Goal: Navigation & Orientation: Find specific page/section

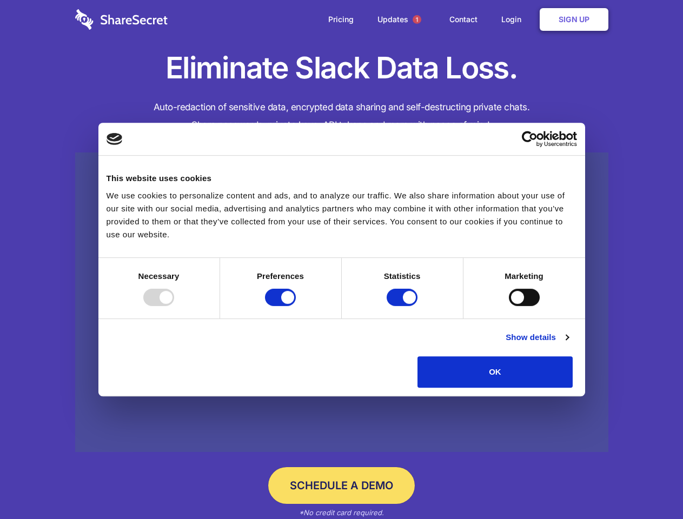
click at [174, 306] on div at bounding box center [158, 297] width 31 height 17
click at [296, 306] on input "Preferences" at bounding box center [280, 297] width 31 height 17
checkbox input "false"
click at [403, 306] on input "Statistics" at bounding box center [401, 297] width 31 height 17
checkbox input "false"
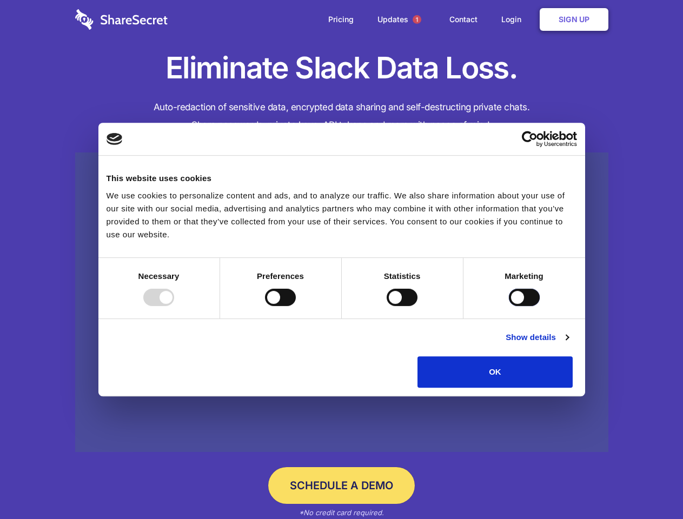
click at [509, 306] on input "Marketing" at bounding box center [524, 297] width 31 height 17
checkbox input "true"
click at [568, 344] on link "Show details" at bounding box center [536, 337] width 63 height 13
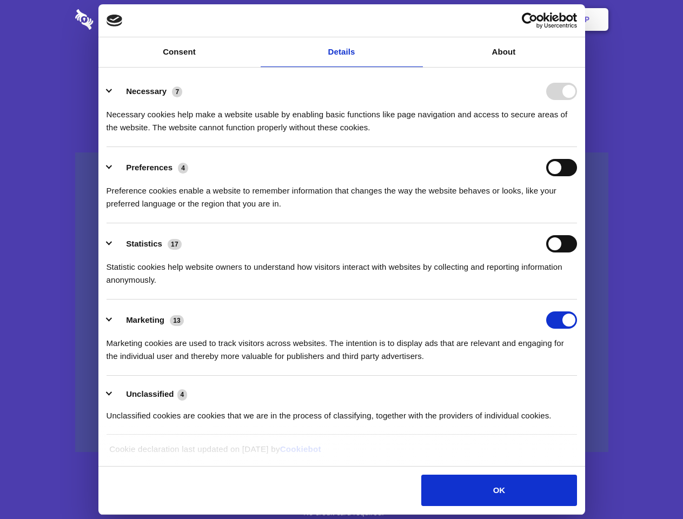
click at [577, 147] on li "Necessary 7 Necessary cookies help make a website usable by enabling basic func…" at bounding box center [341, 109] width 470 height 76
click at [416, 19] on span "1" at bounding box center [416, 19] width 9 height 9
